Goal: Download file/media

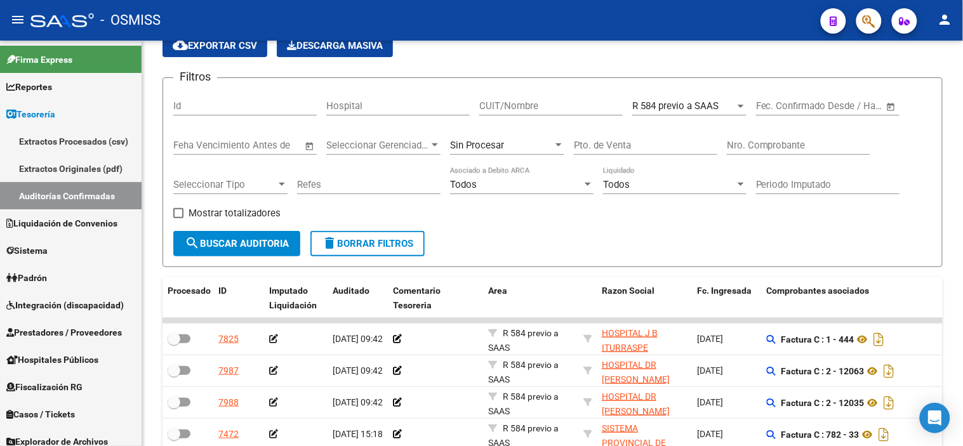
scroll to position [2, 0]
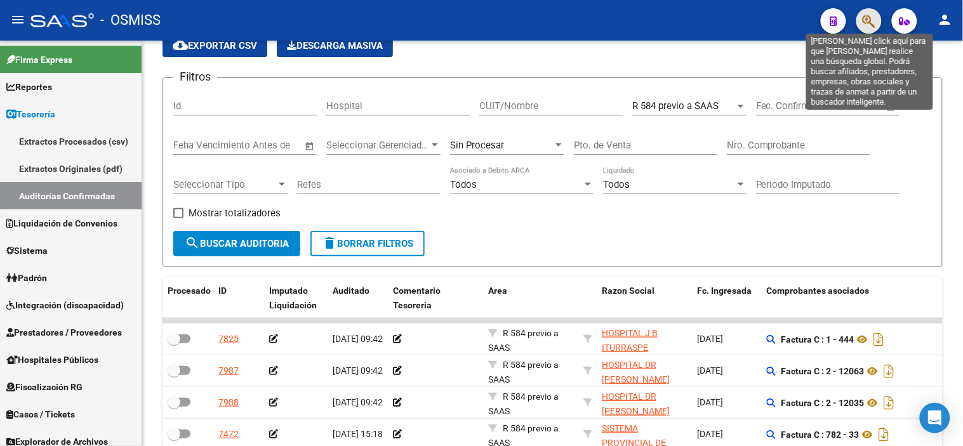
click at [873, 20] on icon "button" at bounding box center [868, 21] width 13 height 15
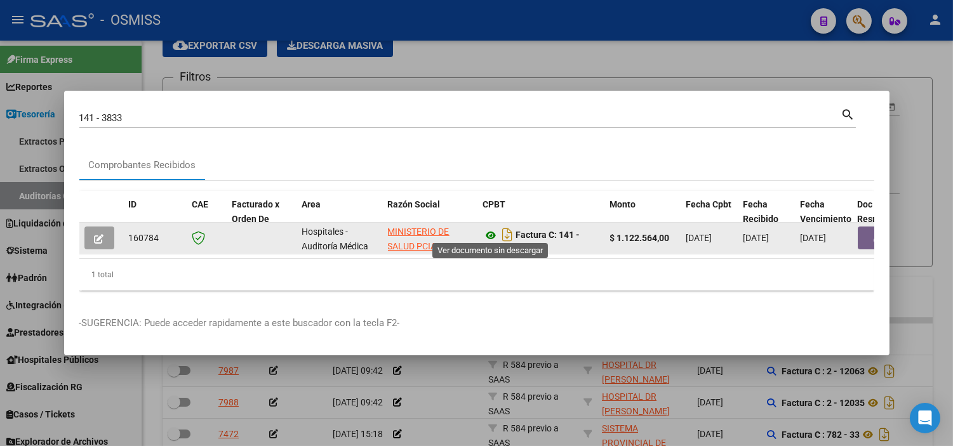
click at [491, 230] on icon at bounding box center [491, 235] width 17 height 15
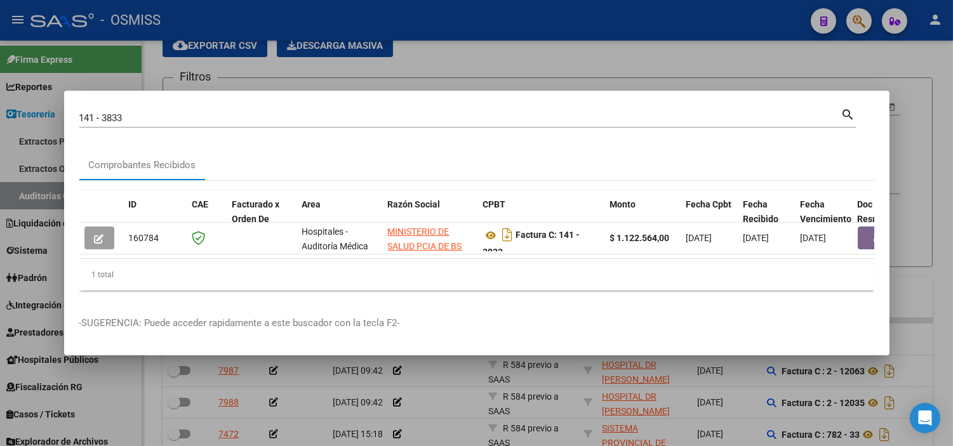
click at [287, 113] on input "141 - 3833" at bounding box center [460, 117] width 762 height 11
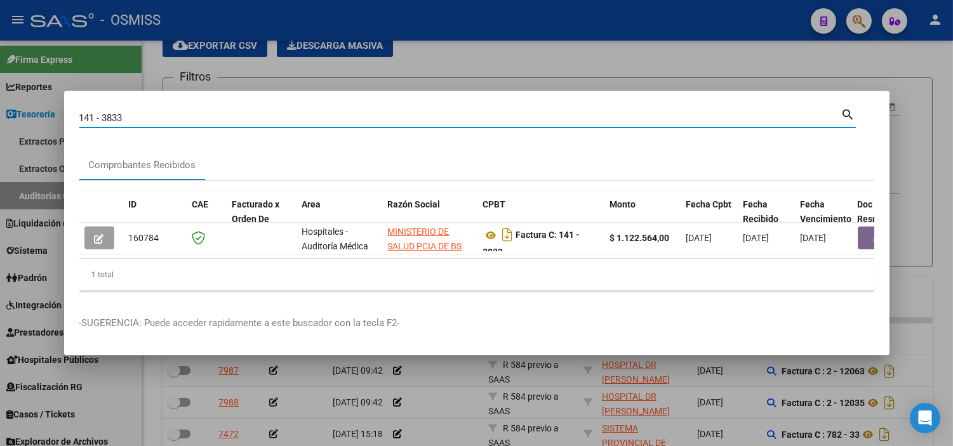
click at [287, 113] on input "141 - 3833" at bounding box center [460, 117] width 762 height 11
paste input "94 - 132"
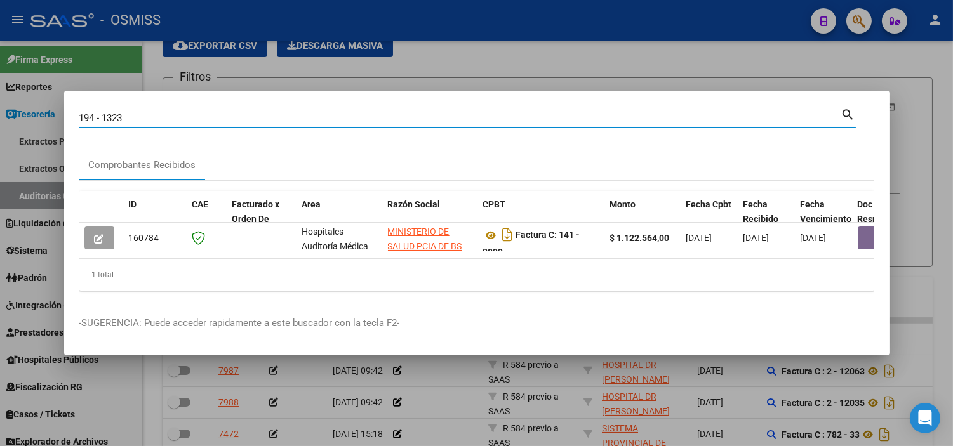
type input "194 - 1323"
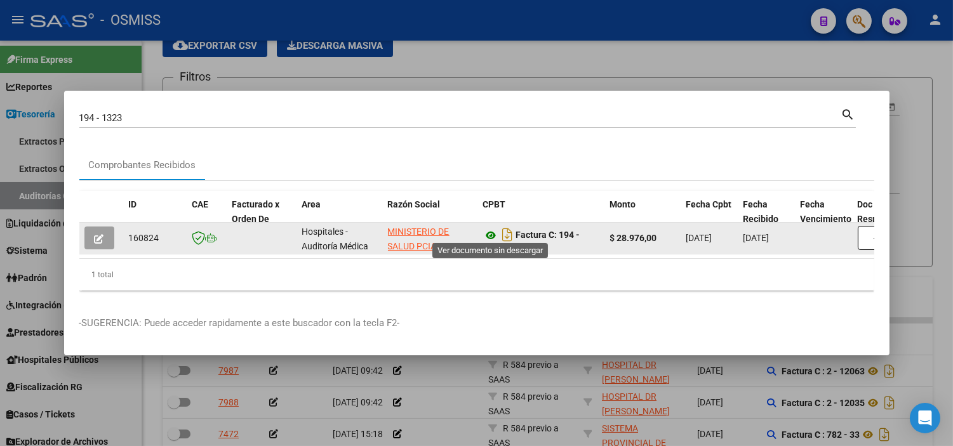
click at [487, 228] on icon at bounding box center [491, 235] width 17 height 15
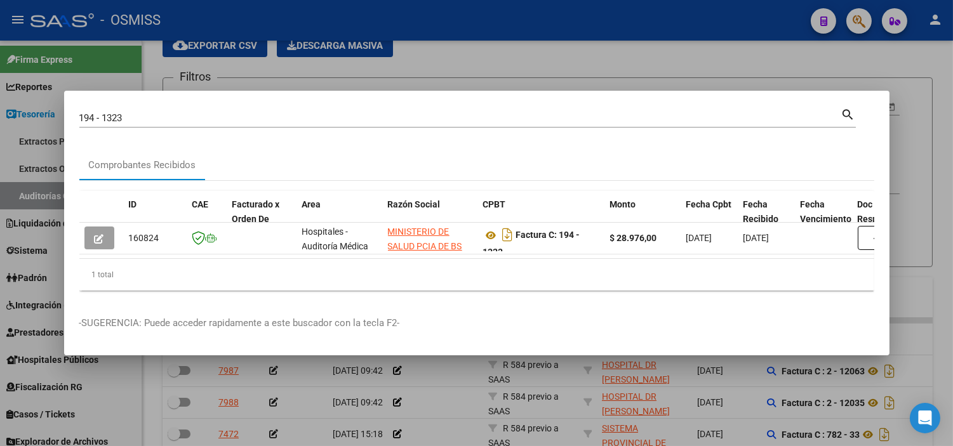
click at [164, 372] on div at bounding box center [476, 223] width 953 height 446
